Goal: Check status: Check status

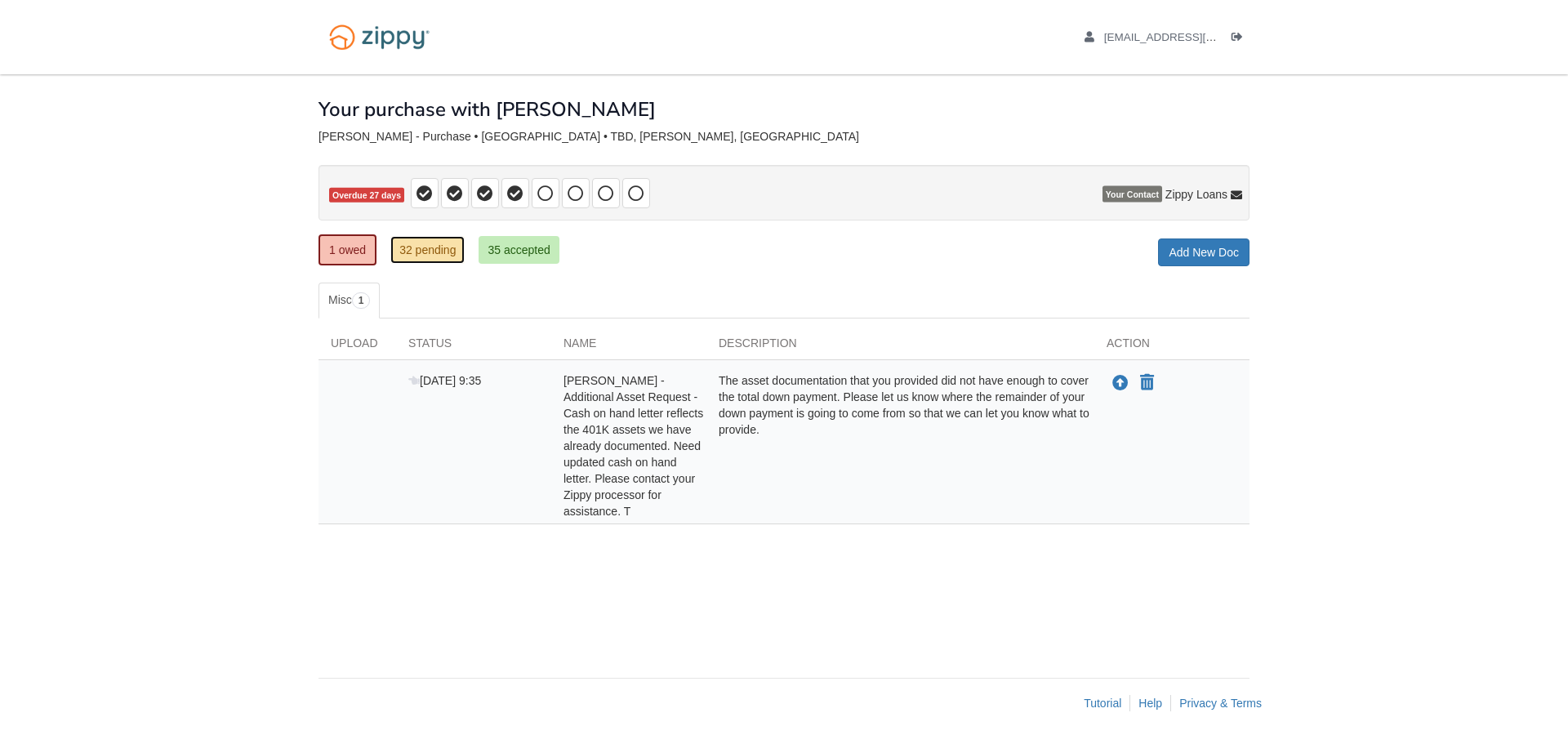
click at [415, 252] on link "32 pending" at bounding box center [427, 250] width 74 height 28
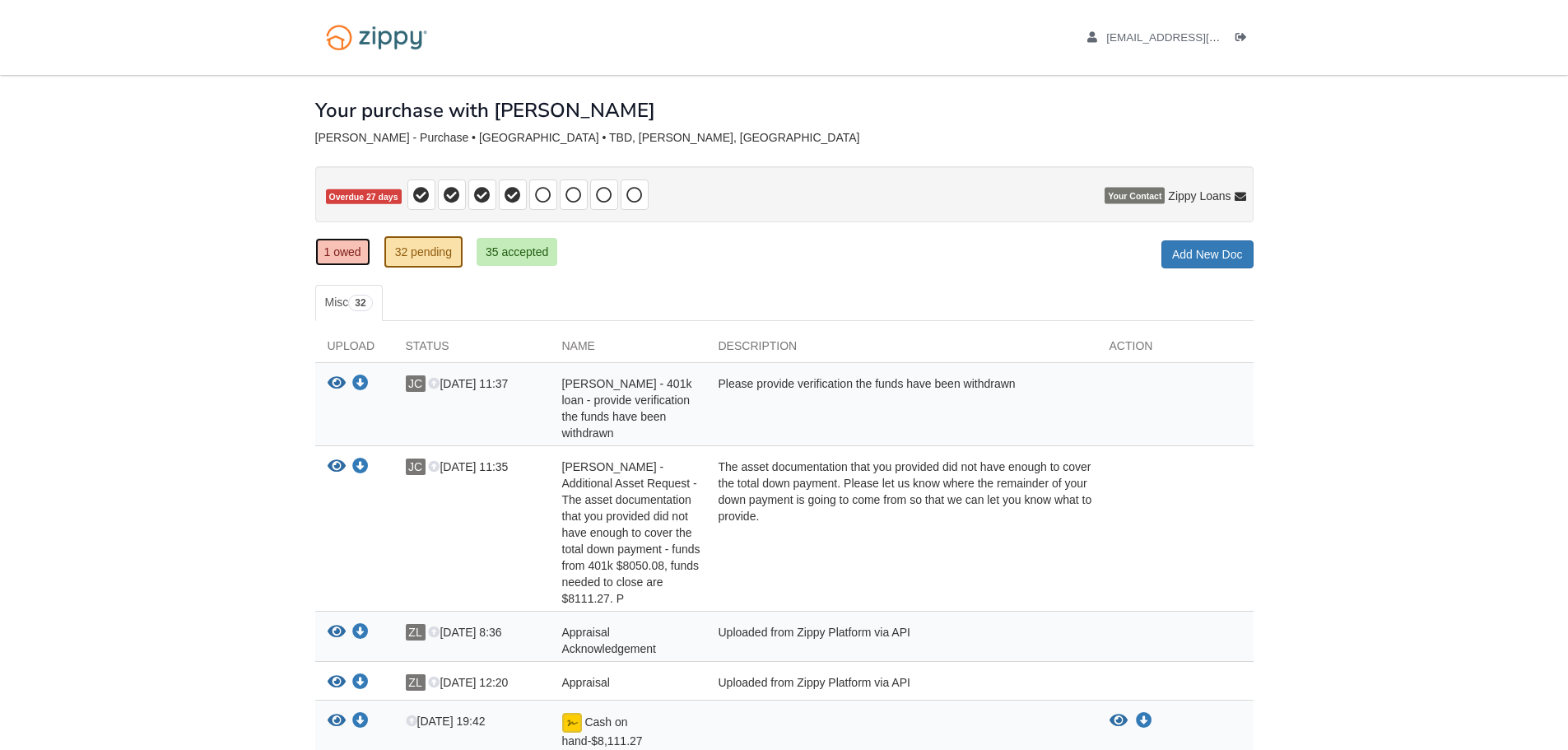
click at [326, 248] on link "1 owed" at bounding box center [343, 252] width 56 height 28
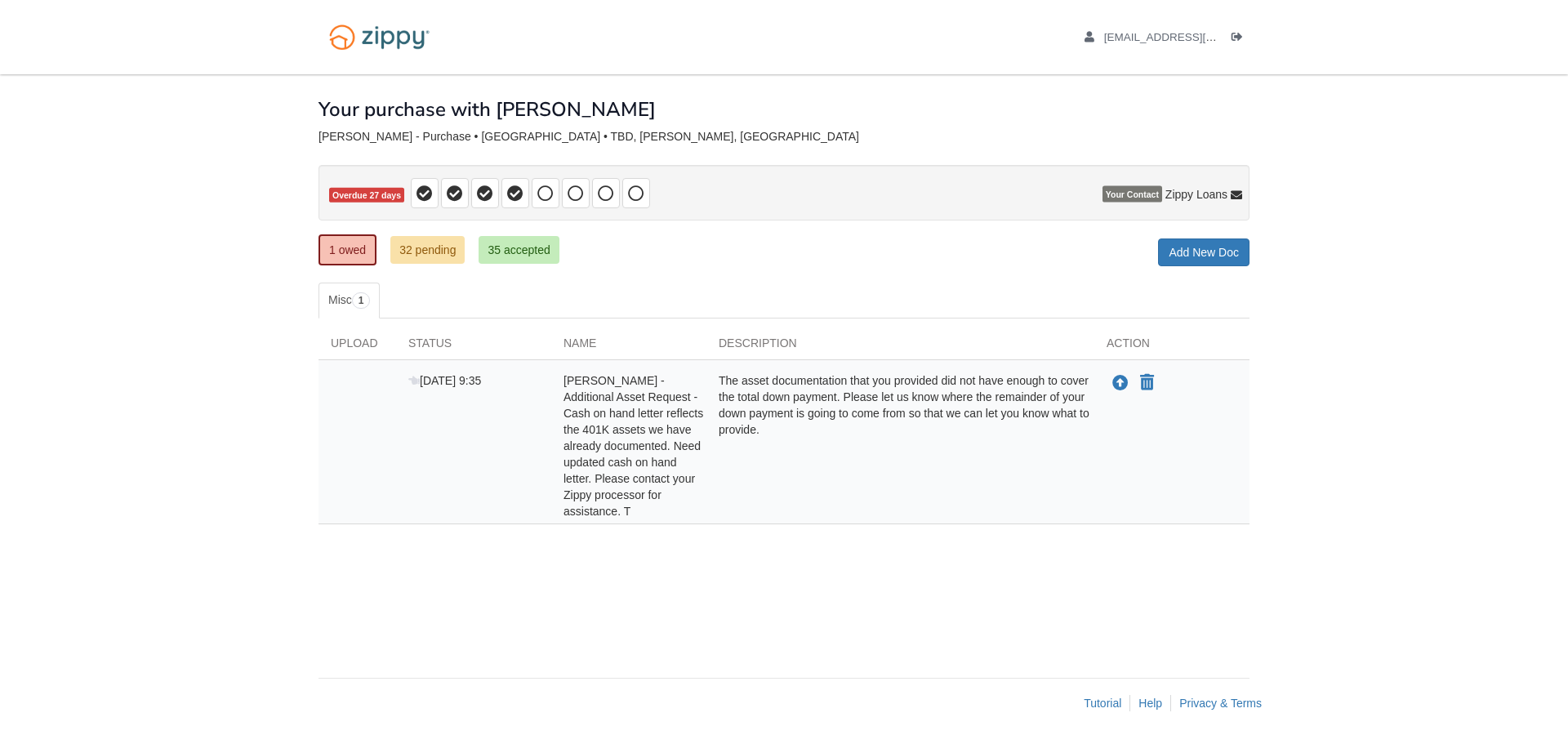
drag, startPoint x: 396, startPoint y: 222, endPoint x: 404, endPoint y: 245, distance: 24.4
click at [396, 226] on div "× × × Pending Add Document Notice document will be included in the email sent t…" at bounding box center [784, 368] width 931 height 587
click at [403, 248] on link "32 pending" at bounding box center [427, 250] width 74 height 28
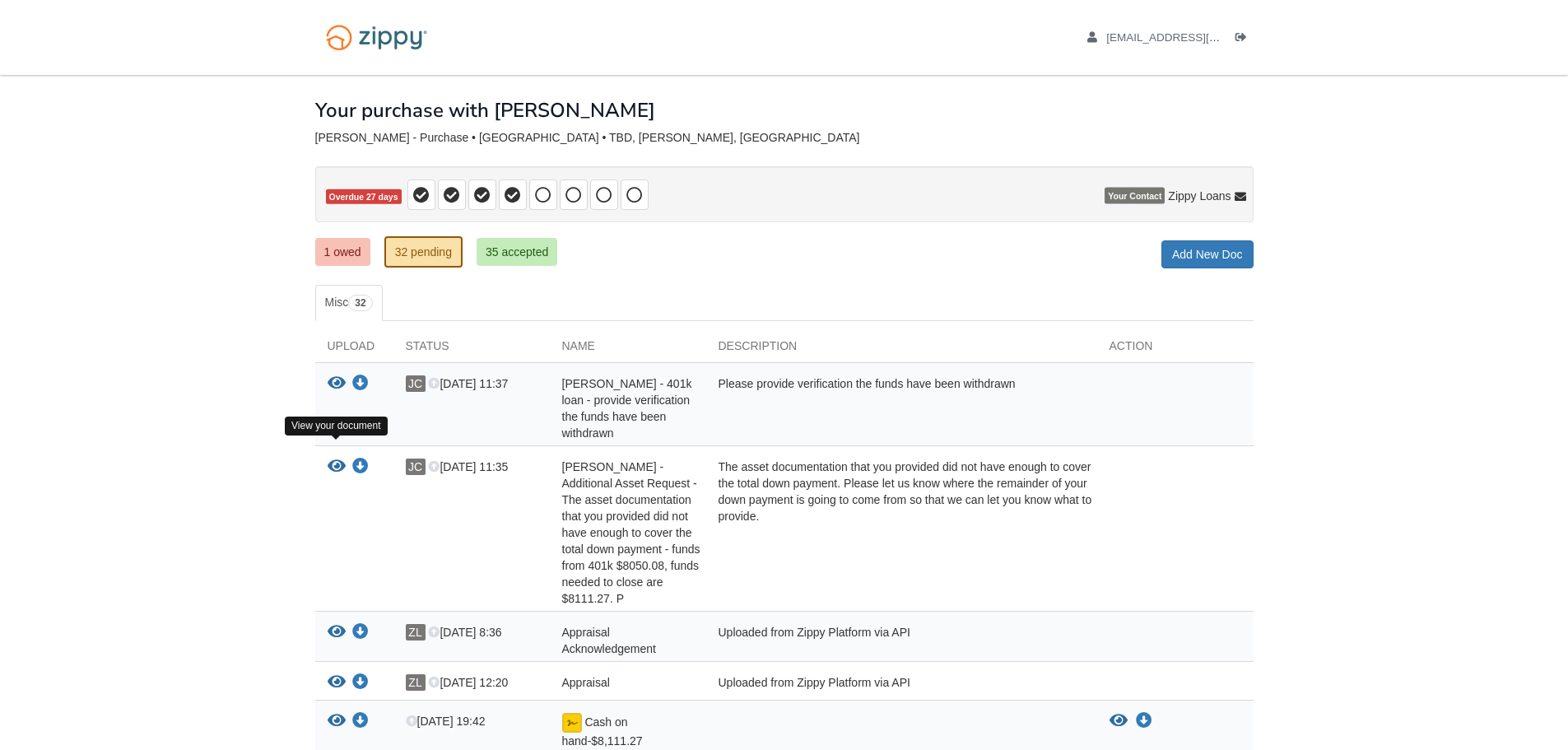
click at [331, 458] on icon "View Gail Wrona - Additional Asset Request - The asset documentation that you p…" at bounding box center [336, 466] width 18 height 16
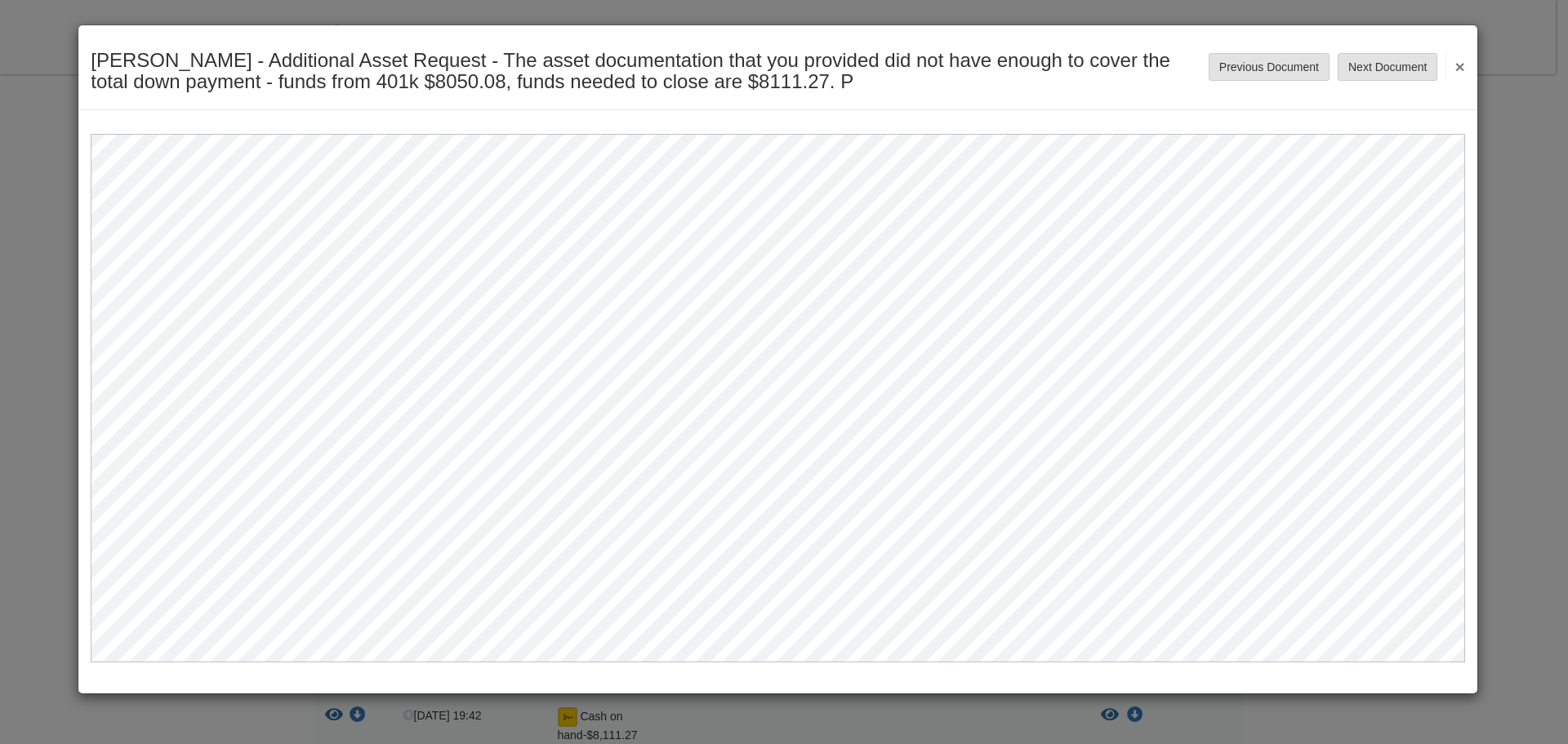
click at [1463, 70] on button "×" at bounding box center [1455, 66] width 19 height 29
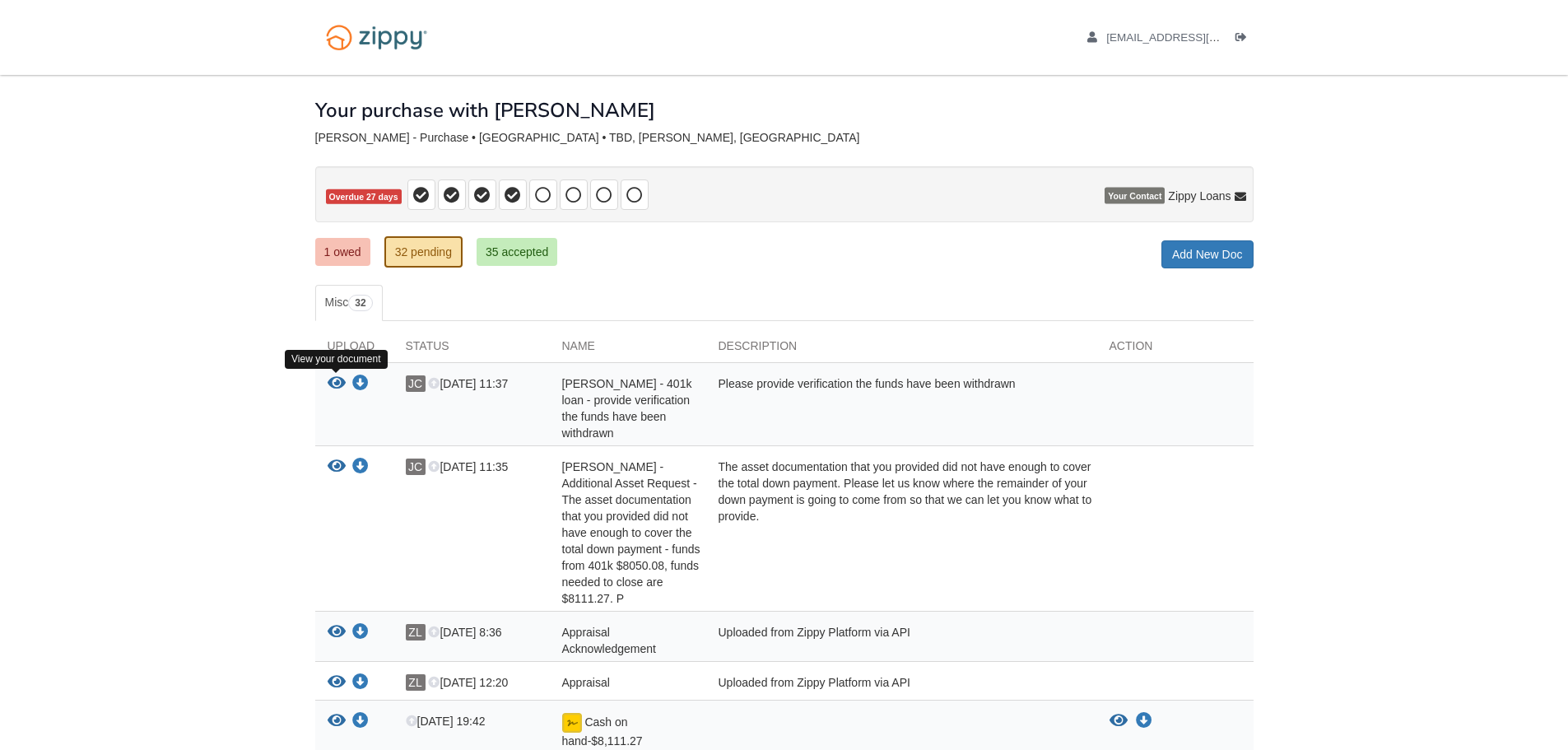
click at [339, 387] on icon "View Jennifer Carr - 401k loan - provide verification the funds have been withd…" at bounding box center [336, 383] width 18 height 16
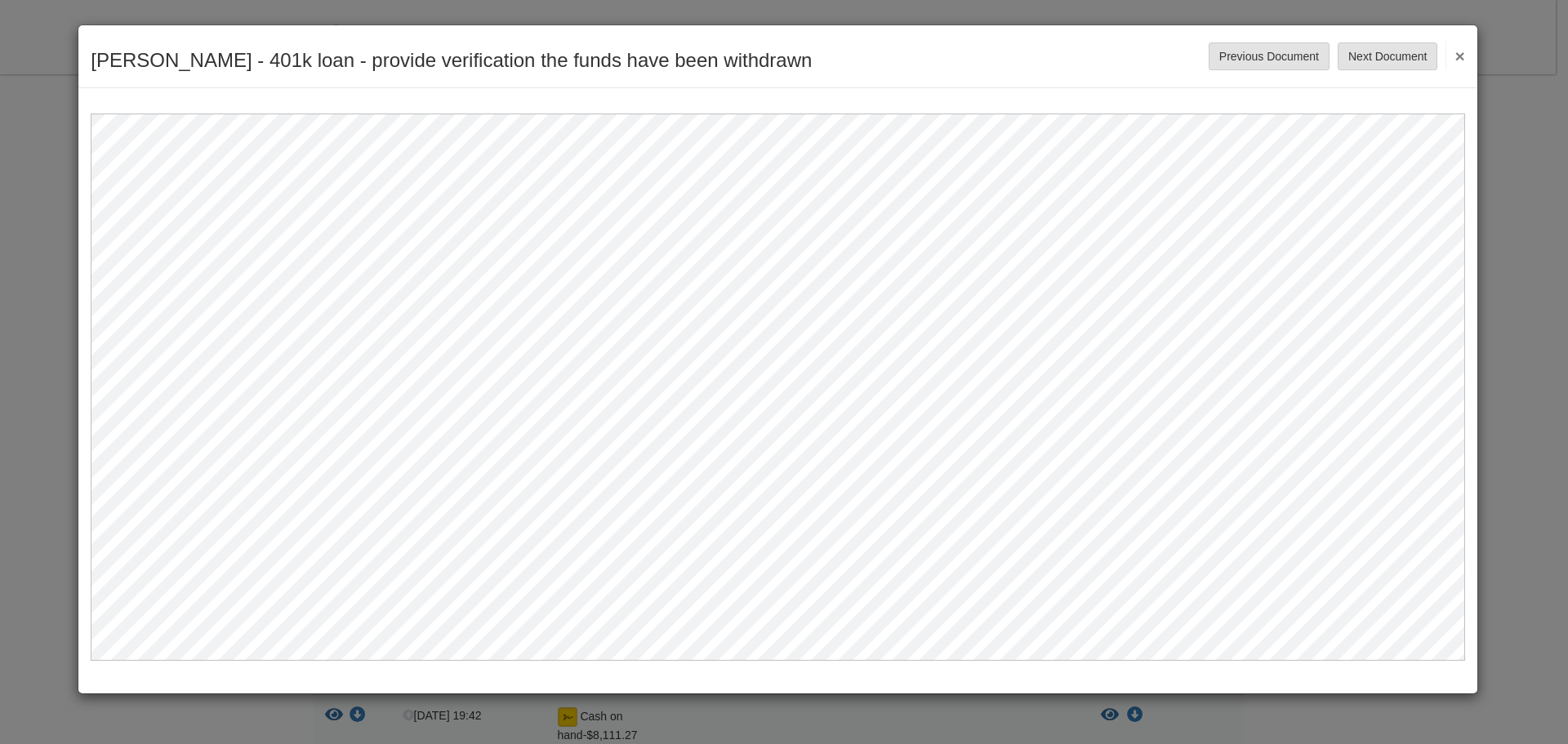
click at [1454, 54] on button "×" at bounding box center [1455, 55] width 19 height 29
